Goal: Task Accomplishment & Management: Use online tool/utility

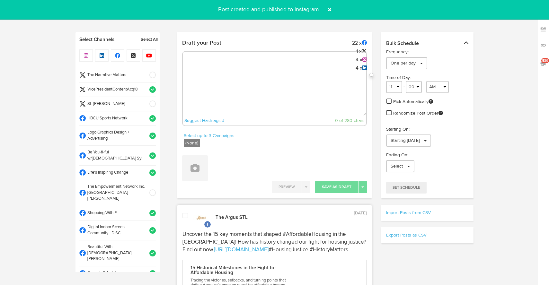
select select "12"
select select "42"
select select "PM"
select select "11"
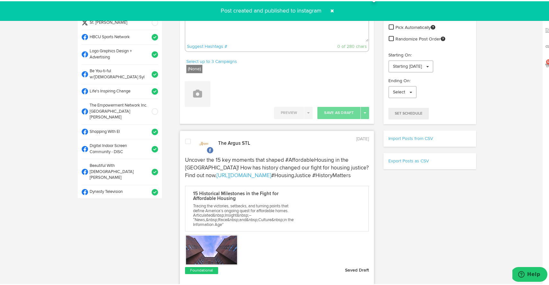
scroll to position [2, 0]
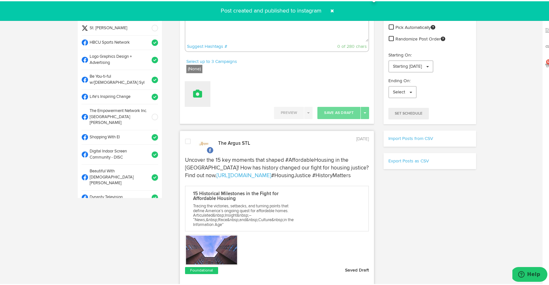
click at [193, 92] on icon at bounding box center [197, 92] width 9 height 9
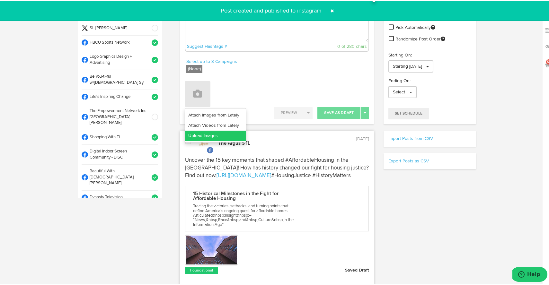
click at [206, 137] on link "Upload Images" at bounding box center [215, 134] width 61 height 10
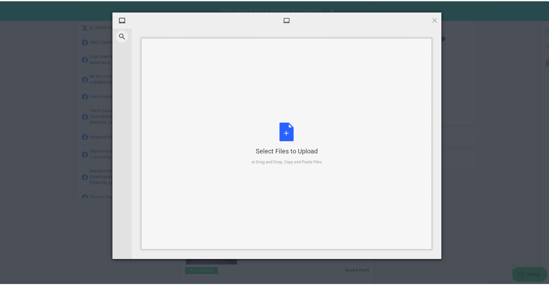
click at [284, 129] on div "Select Files to Upload or Drag and Drop, Copy and Paste Files" at bounding box center [286, 142] width 70 height 43
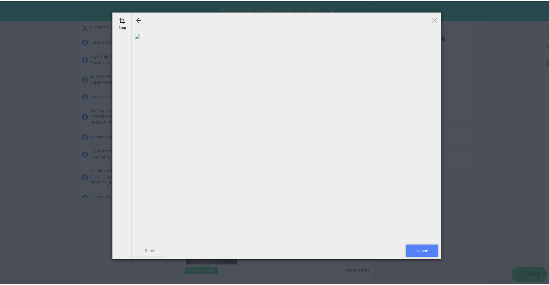
click at [423, 245] on span "Upload" at bounding box center [421, 249] width 32 height 12
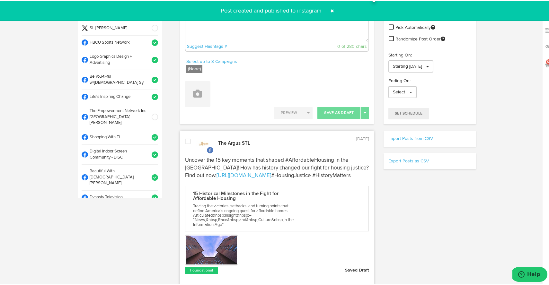
click at [328, 6] on span at bounding box center [332, 9] width 10 height 10
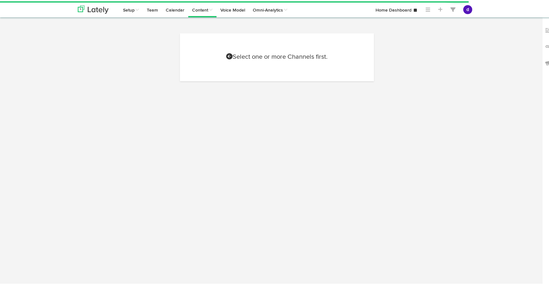
select select "10"
select select "47"
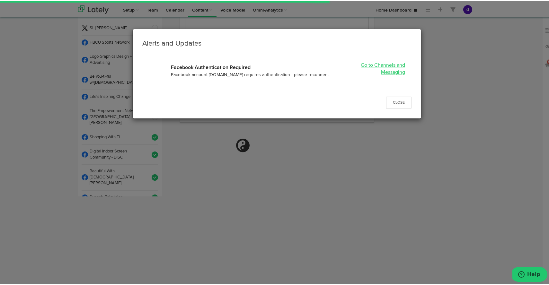
click at [384, 69] on link "Go to Channels and Messaging" at bounding box center [383, 68] width 44 height 13
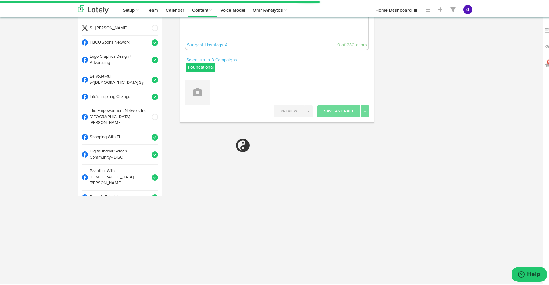
select select "11"
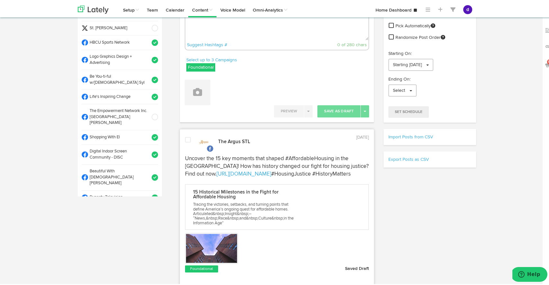
click at [225, 30] on textarea at bounding box center [276, 17] width 183 height 42
click at [194, 94] on icon at bounding box center [197, 90] width 9 height 9
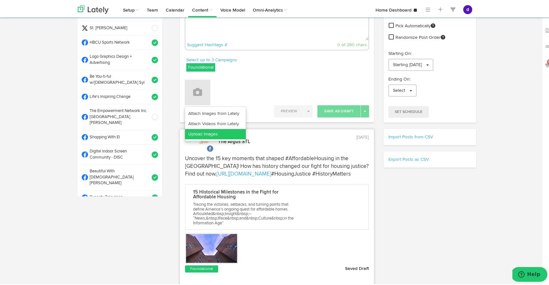
click at [202, 134] on link "Upload Images" at bounding box center [215, 133] width 61 height 10
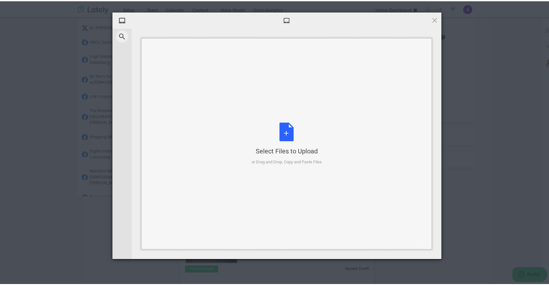
click at [281, 128] on div "Select Files to Upload or Drag and Drop, Copy and Paste Files" at bounding box center [286, 142] width 70 height 43
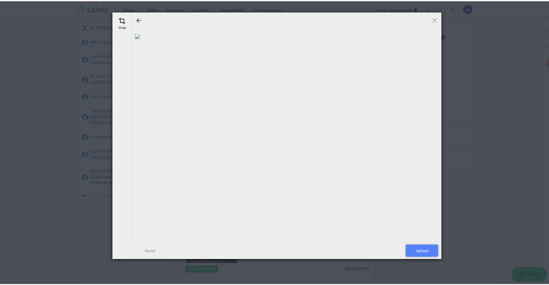
click at [414, 248] on span "Upload" at bounding box center [421, 249] width 32 height 12
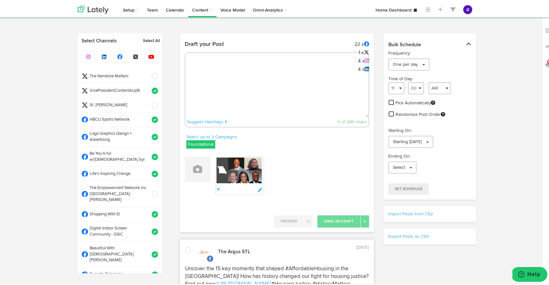
click at [216, 71] on div "Suggest Hashtags # 0 of 280 chars" at bounding box center [277, 88] width 185 height 75
click at [214, 76] on textarea at bounding box center [276, 95] width 183 height 42
paste textarea "ARGUS News. Now. E News August 14 🗳️ The race for Missouri's 14th Senate Distri…"
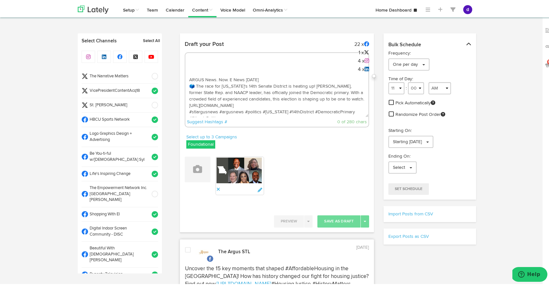
scroll to position [16, 0]
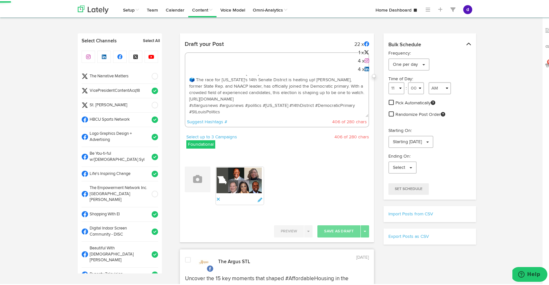
type textarea "ARGUS News. Now. E News August 14 🗳️ The race for Missouri's 14th Senate Distri…"
click at [147, 91] on span at bounding box center [152, 89] width 11 height 6
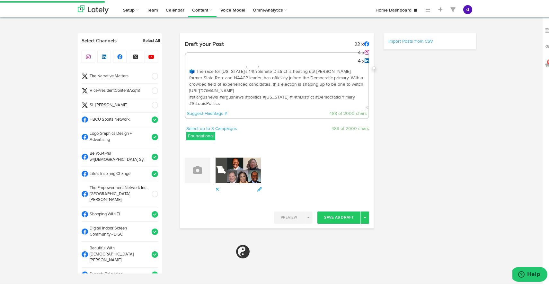
scroll to position [0, 0]
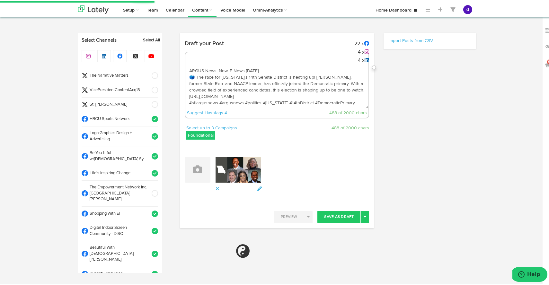
select select "11"
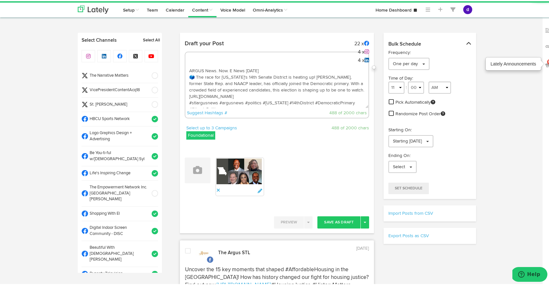
scroll to position [87, 0]
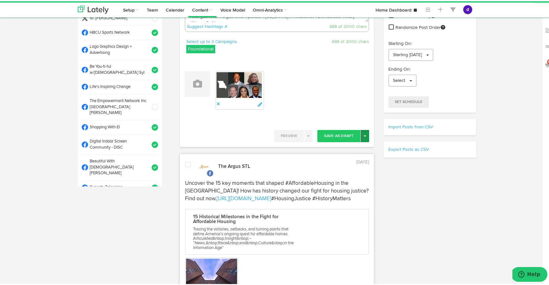
click at [362, 133] on button "Toggle Dropdown" at bounding box center [365, 135] width 8 height 12
click at [338, 190] on link "Post Now" at bounding box center [342, 189] width 53 height 10
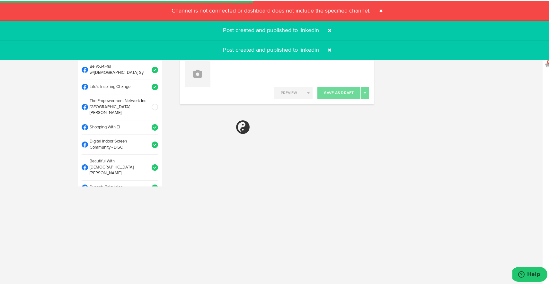
select select "11"
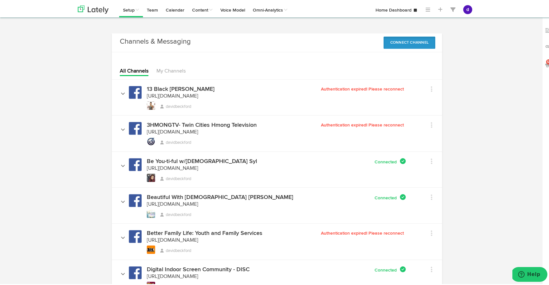
click at [401, 43] on button "Connect Channel" at bounding box center [409, 41] width 52 height 12
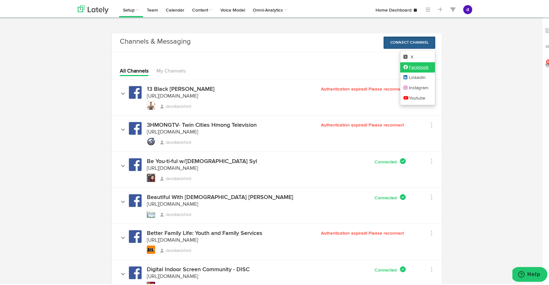
click at [403, 67] on icon at bounding box center [406, 66] width 6 height 4
